Goal: Check status: Check status

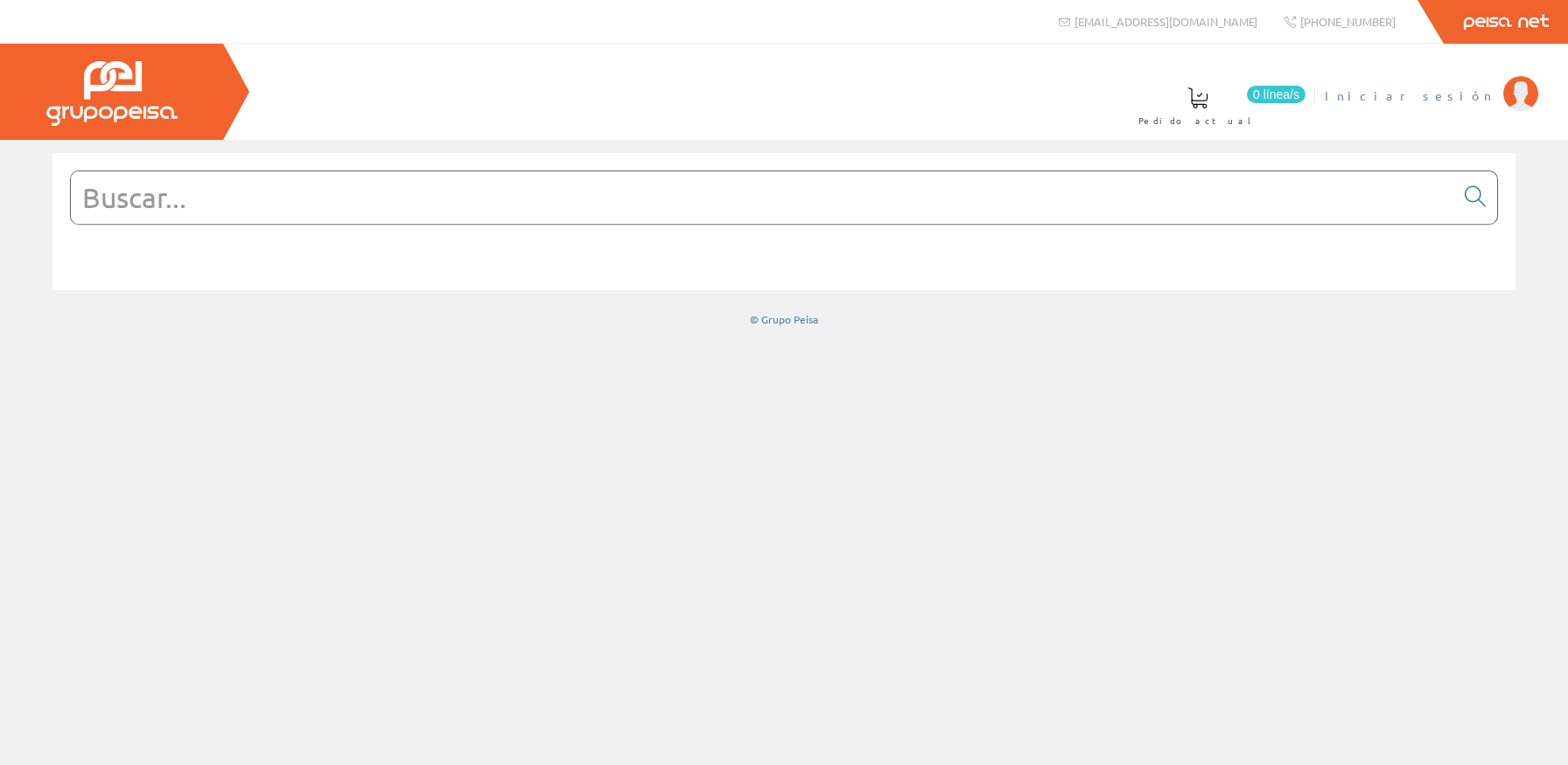
click at [883, 105] on li "Iniciar sesión" at bounding box center [1430, 106] width 221 height 67
click at [883, 100] on span "Iniciar sesión" at bounding box center [1409, 95] width 170 height 17
click at [765, 215] on input "text" at bounding box center [762, 197] width 1383 height 52
click at [1434, 92] on span "[PERSON_NAME]. [PERSON_NAME]" at bounding box center [1322, 95] width 346 height 17
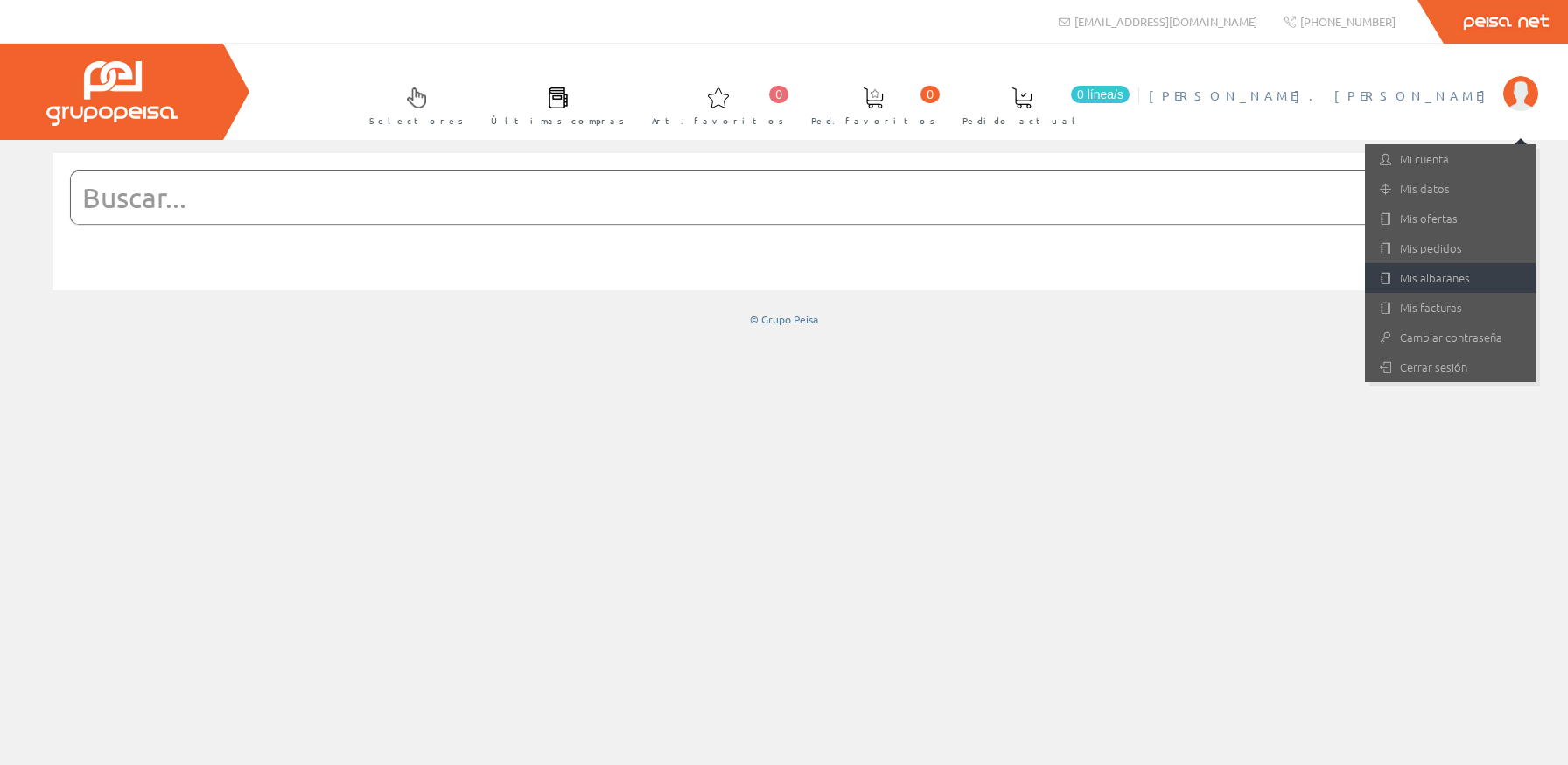
click at [1448, 274] on link "Mis albaranes" at bounding box center [1450, 278] width 171 height 30
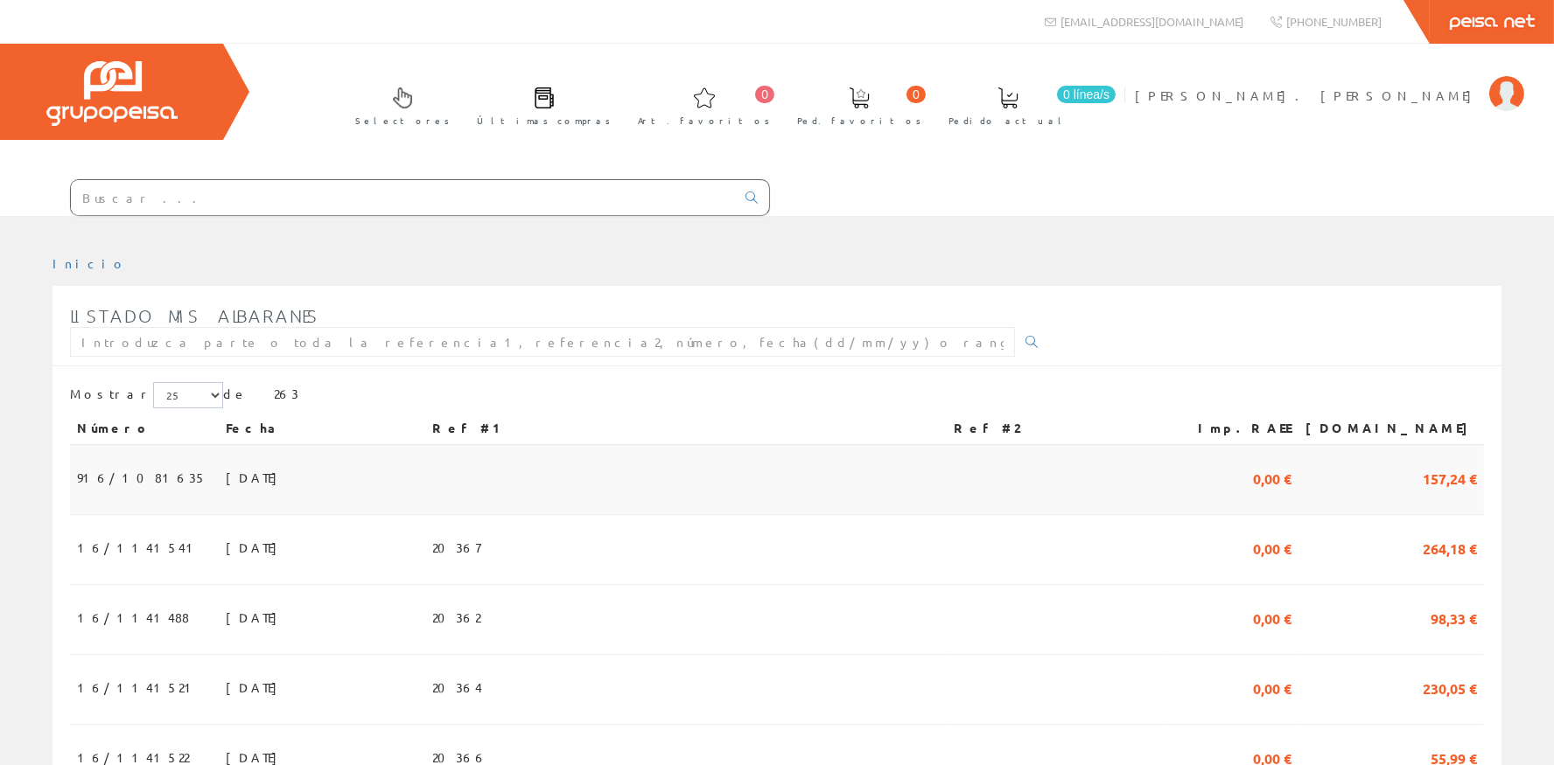
click at [226, 473] on span "22/09/2025" at bounding box center [256, 478] width 60 height 30
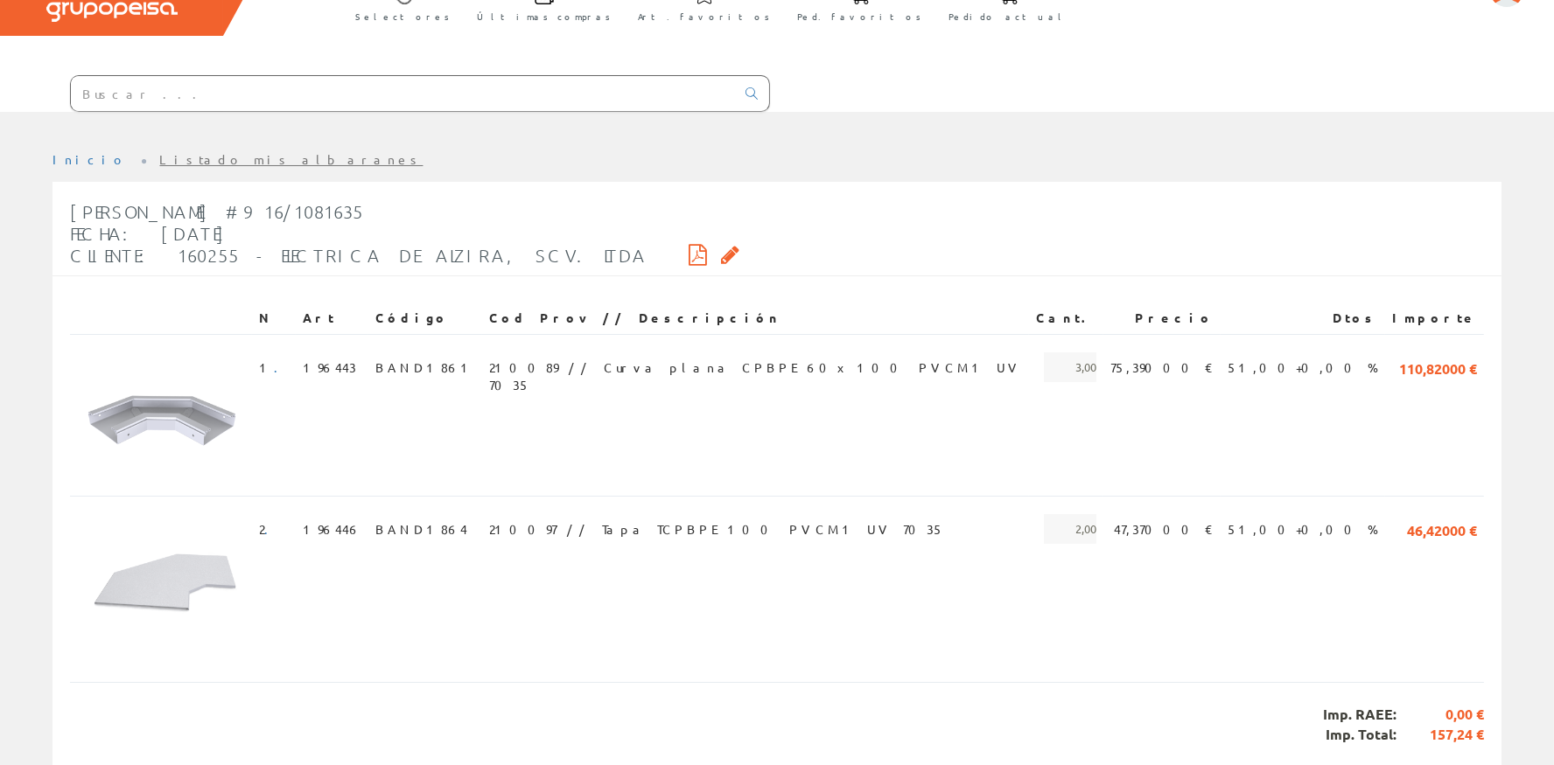
scroll to position [163, 0]
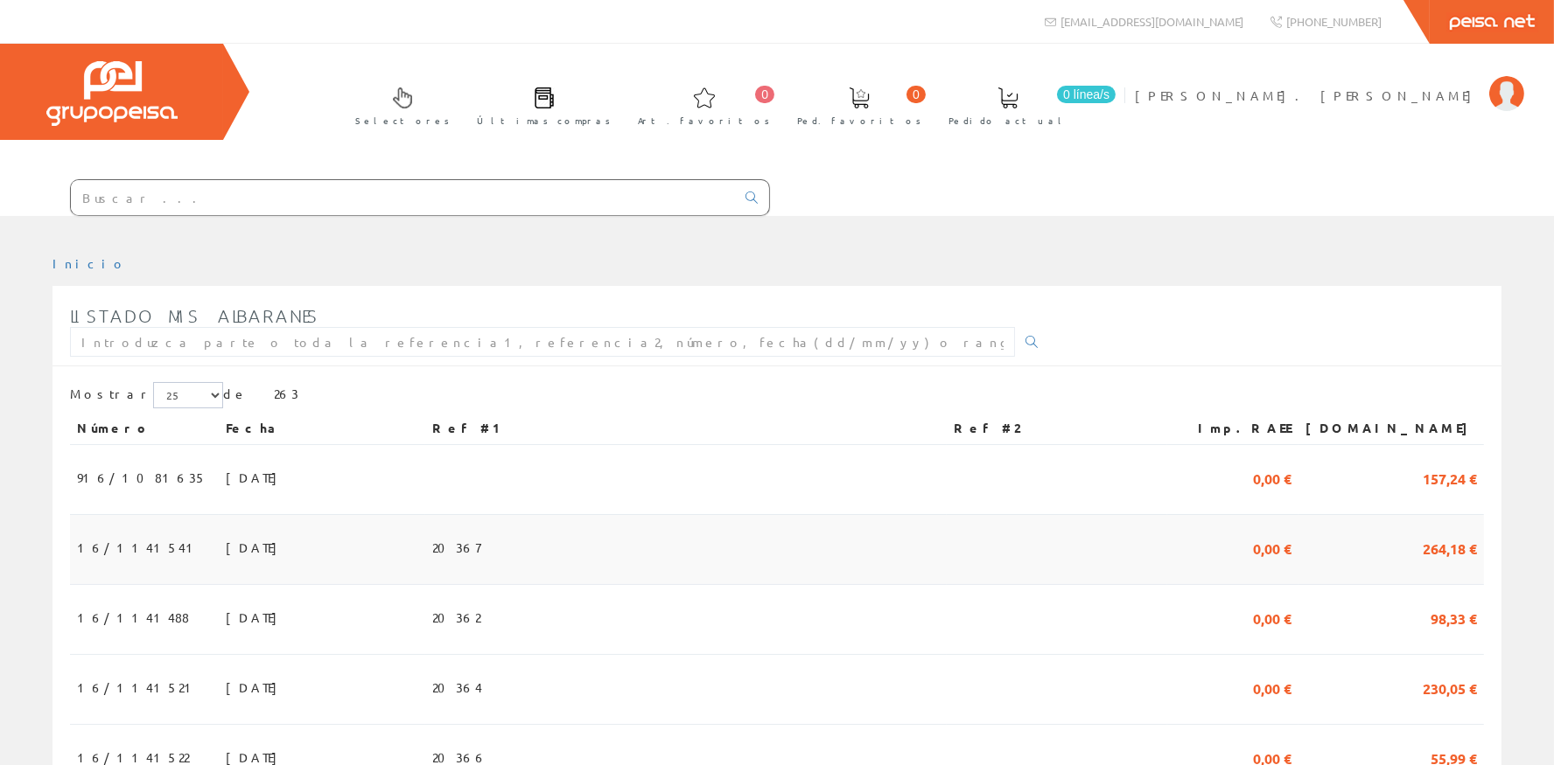
click at [425, 560] on td "19/09/2025" at bounding box center [322, 550] width 206 height 70
